Goal: Task Accomplishment & Management: Complete application form

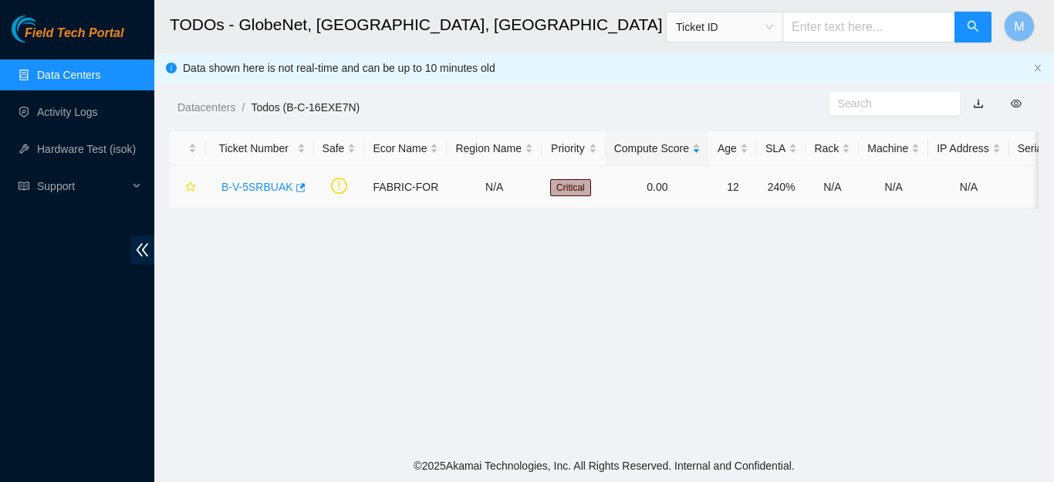
click at [246, 187] on link "B-V-5SRBUAK" at bounding box center [258, 187] width 72 height 12
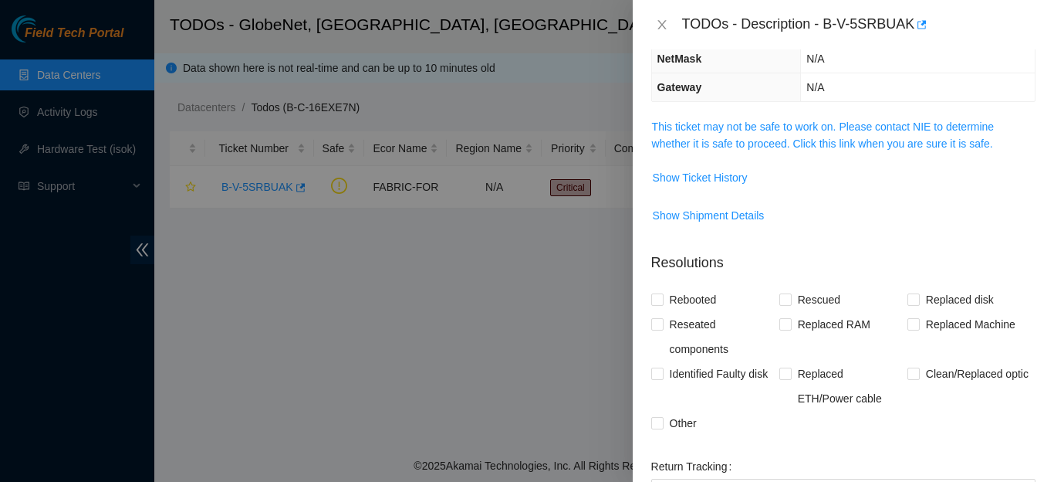
scroll to position [198, 0]
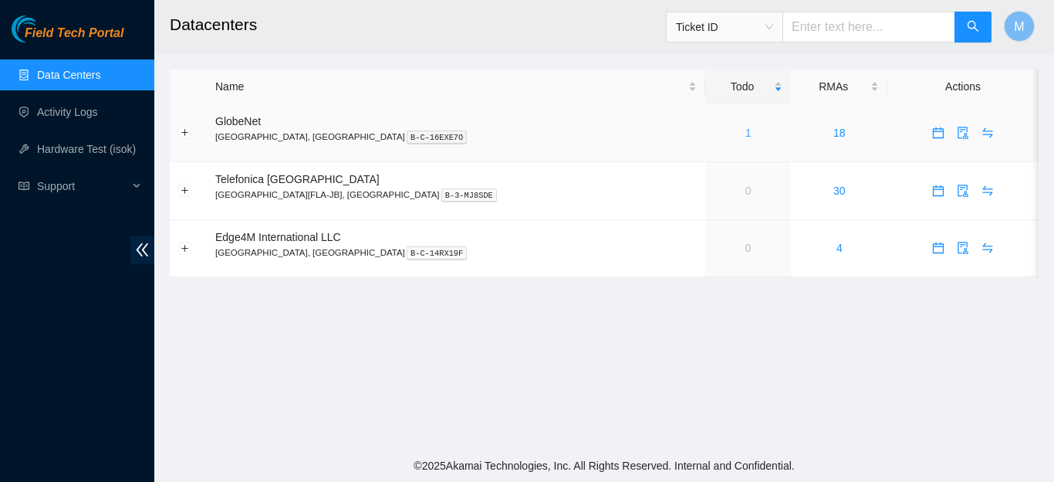
click at [746, 131] on link "1" at bounding box center [749, 133] width 6 height 12
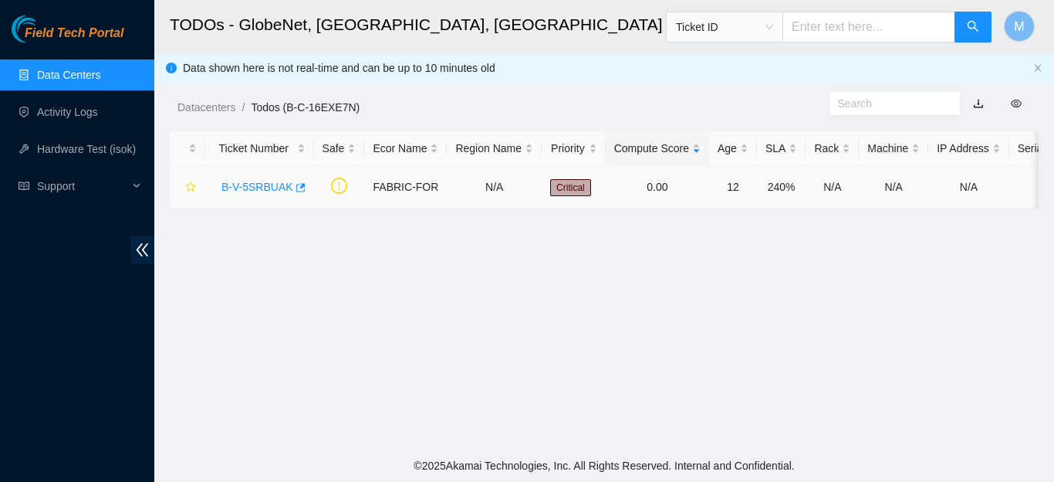
click at [240, 188] on link "B-V-5SRBUAK" at bounding box center [258, 187] width 72 height 12
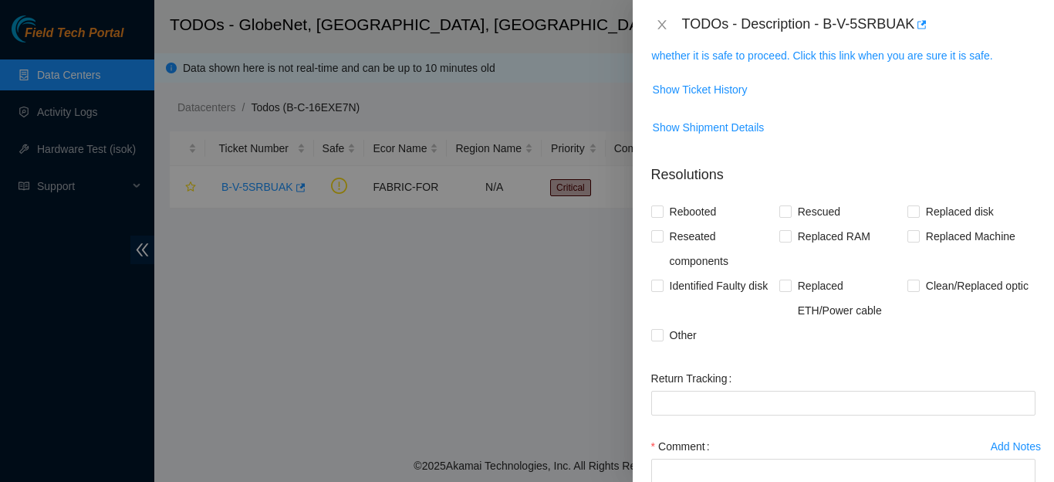
scroll to position [285, 0]
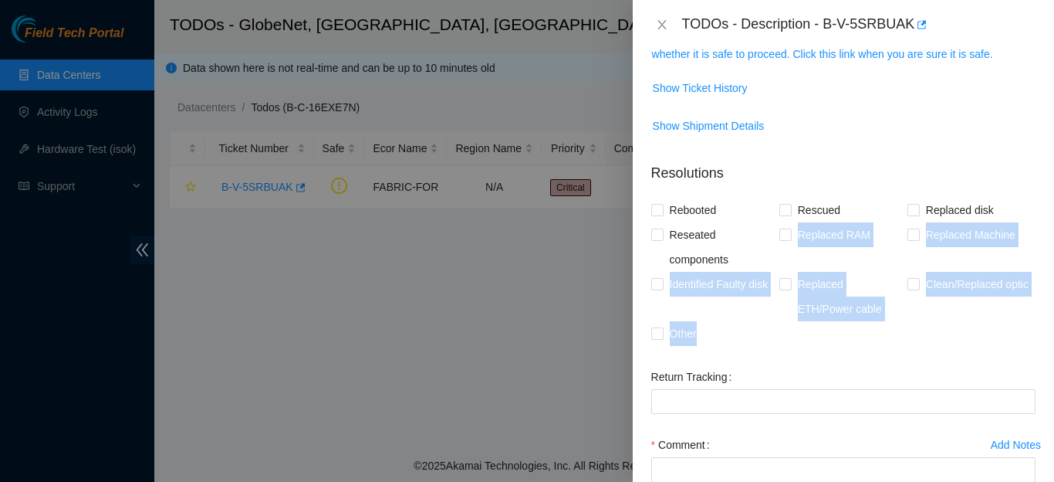
drag, startPoint x: 785, startPoint y: 268, endPoint x: 732, endPoint y: 336, distance: 85.8
click at [732, 336] on div "Rebooted Rescued Replaced disk Reseated components Replaced RAM Replaced Machin…" at bounding box center [843, 272] width 384 height 148
copy div "Replaced RAM Replaced Machine Identified Faulty disk Replaced ETH/Power cable C…"
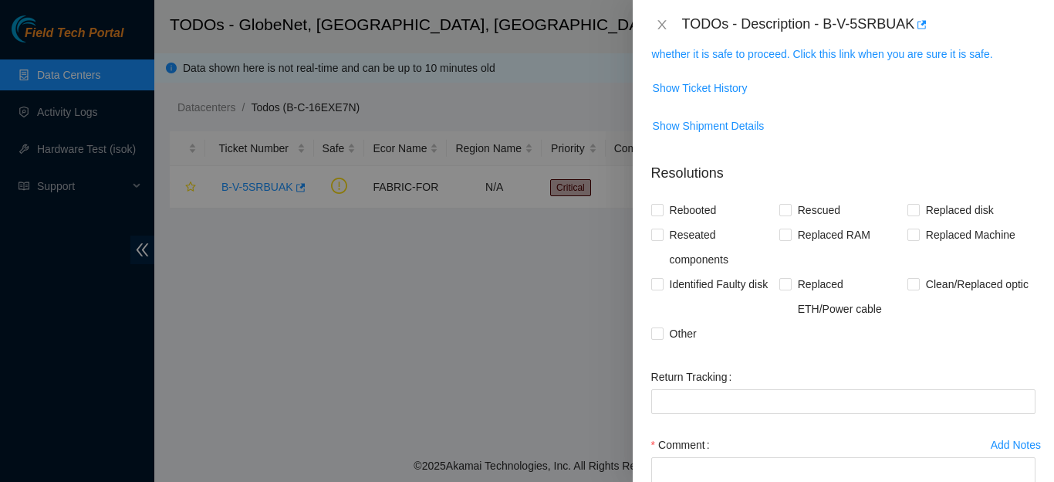
click at [896, 357] on form "Resolutions Rebooted Rescued Replaced disk Reseated components Replaced RAM Rep…" at bounding box center [843, 368] width 384 height 436
click at [908, 286] on input "Clean/Replaced optic" at bounding box center [913, 283] width 11 height 11
checkbox input "true"
click at [658, 333] on input "Other" at bounding box center [656, 332] width 11 height 11
checkbox input "true"
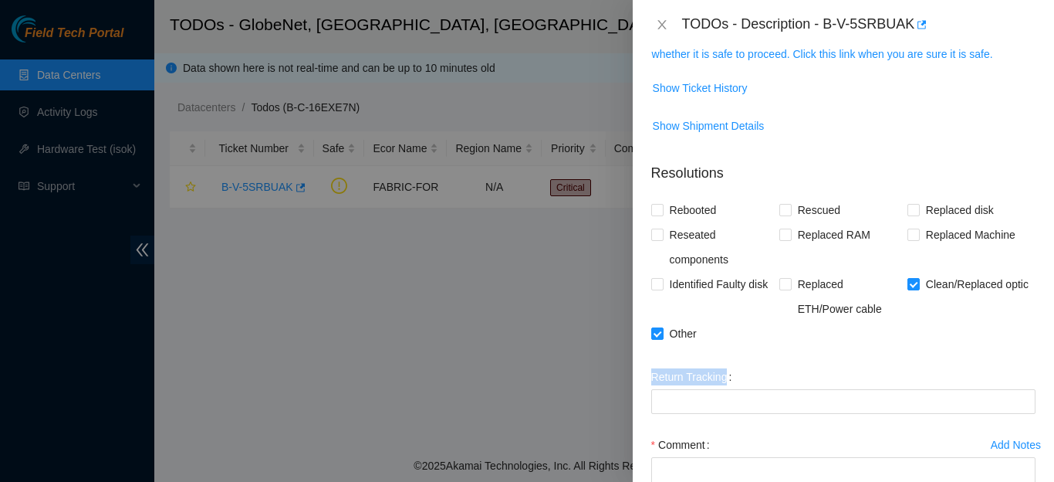
drag, startPoint x: 732, startPoint y: 378, endPoint x: 646, endPoint y: 385, distance: 86.7
copy label "Return Tracking"
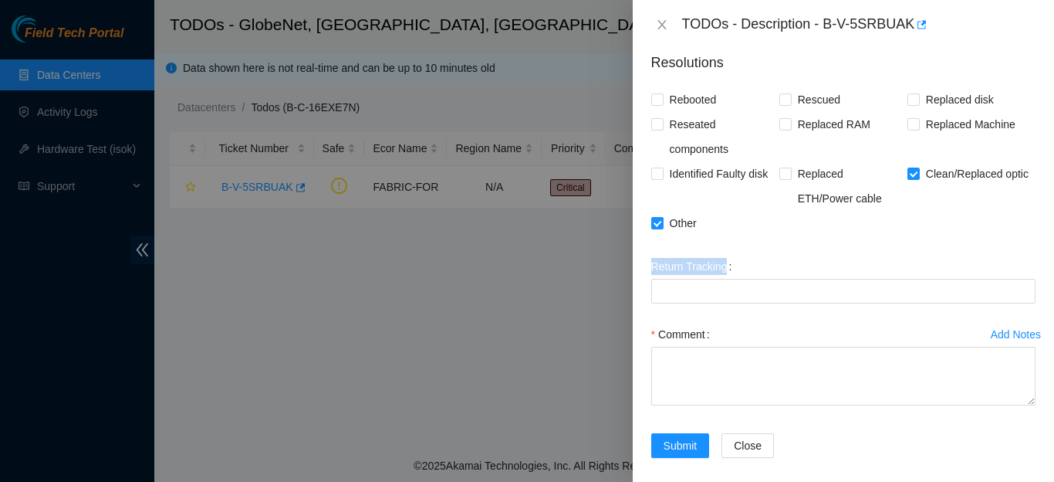
scroll to position [421, 0]
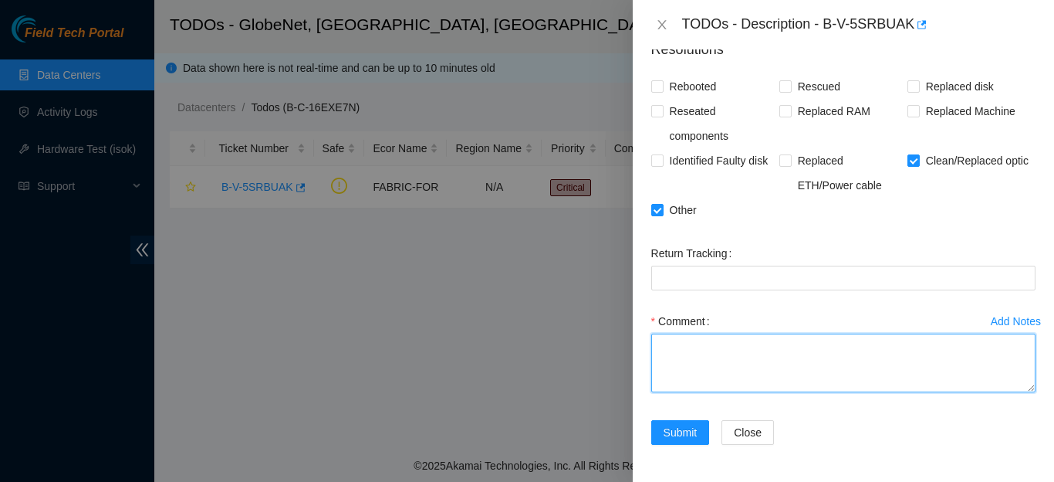
click at [884, 370] on textarea "Comment" at bounding box center [843, 362] width 384 height 59
click at [684, 347] on textarea "Comment" at bounding box center [843, 362] width 384 height 59
paste textarea "The activity was performed as described in the ticket. The optics and fibers we…"
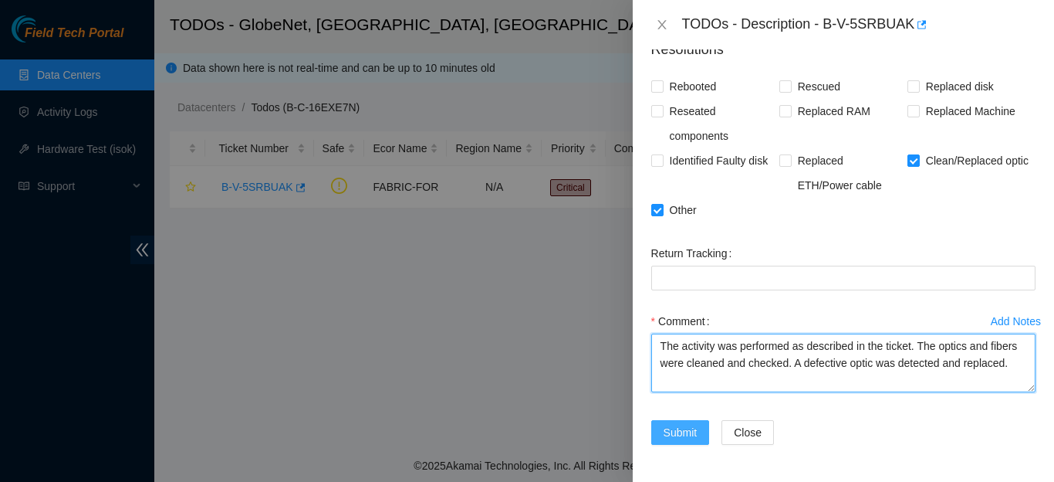
type textarea "The activity was performed as described in the ticket. The optics and fibers we…"
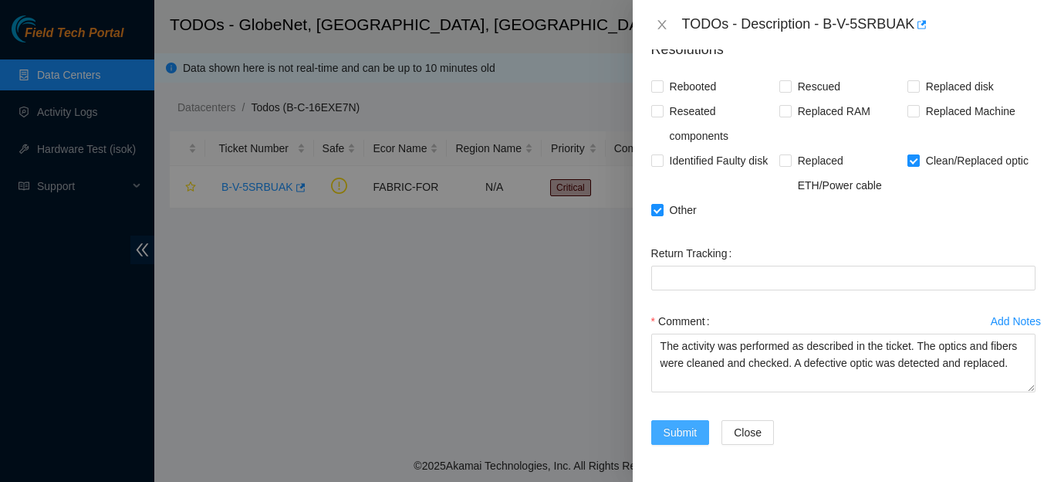
click at [678, 428] on span "Submit" at bounding box center [681, 432] width 34 height 17
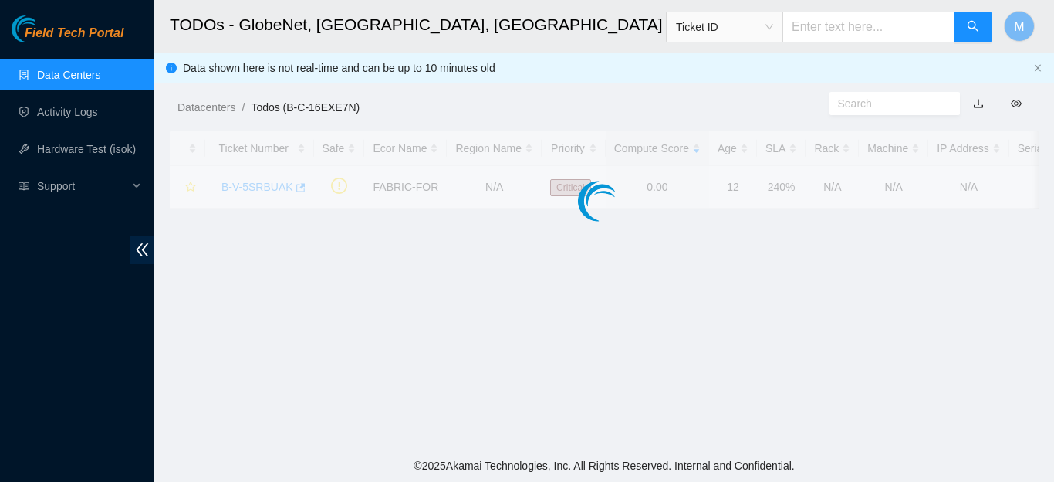
scroll to position [394, 0]
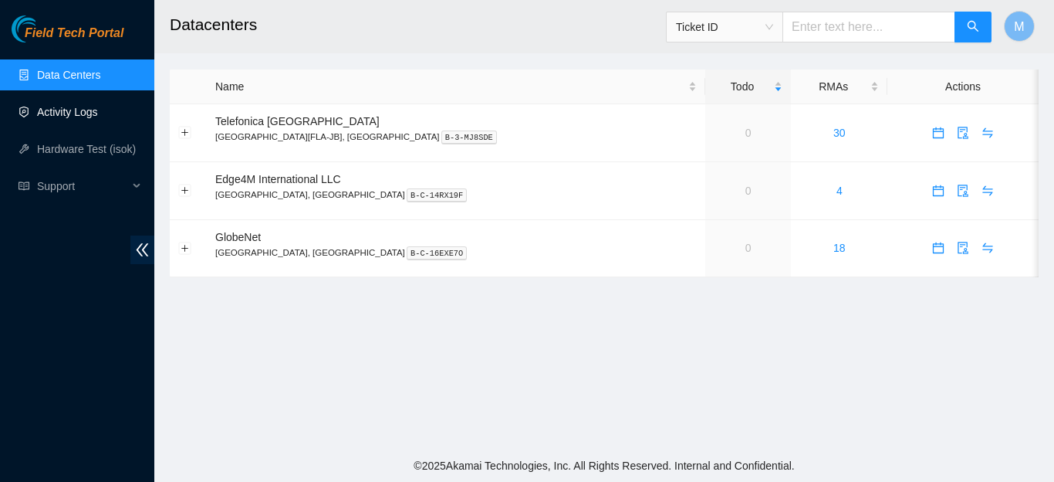
click at [73, 110] on link "Activity Logs" at bounding box center [67, 112] width 61 height 12
